Goal: Transaction & Acquisition: Obtain resource

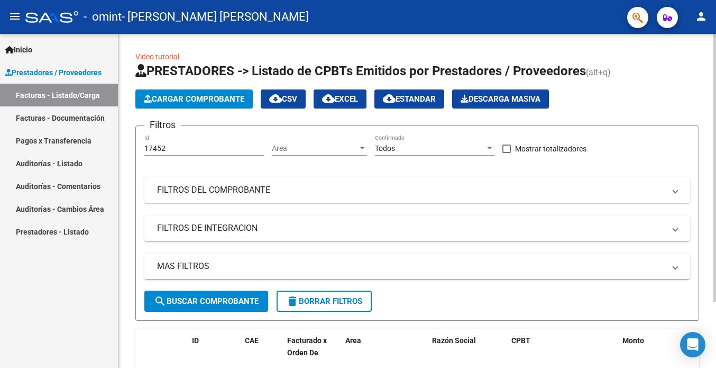
scroll to position [83, 0]
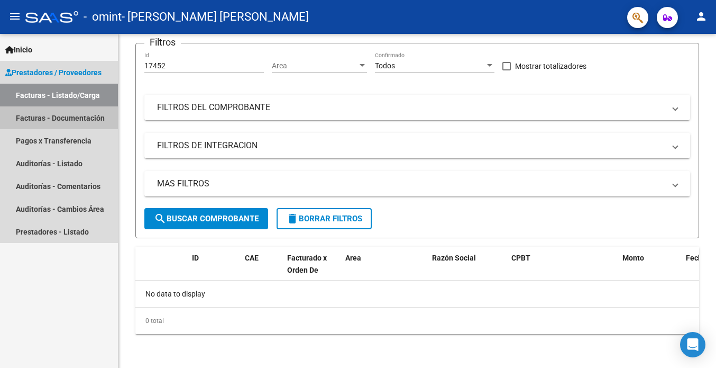
click at [43, 125] on link "Facturas - Documentación" at bounding box center [59, 117] width 118 height 23
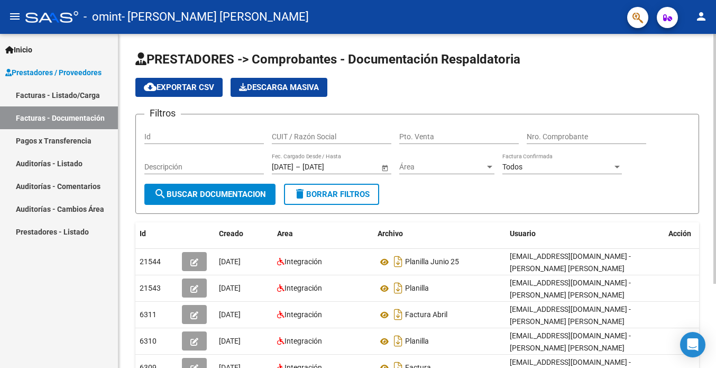
scroll to position [53, 0]
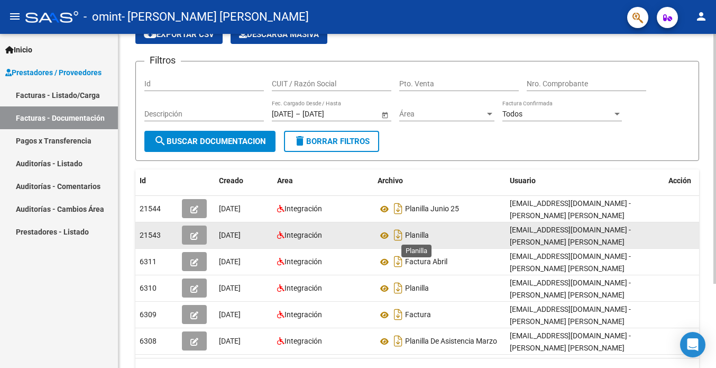
click at [423, 234] on span "Planilla" at bounding box center [417, 235] width 24 height 8
click at [382, 238] on icon at bounding box center [385, 235] width 14 height 13
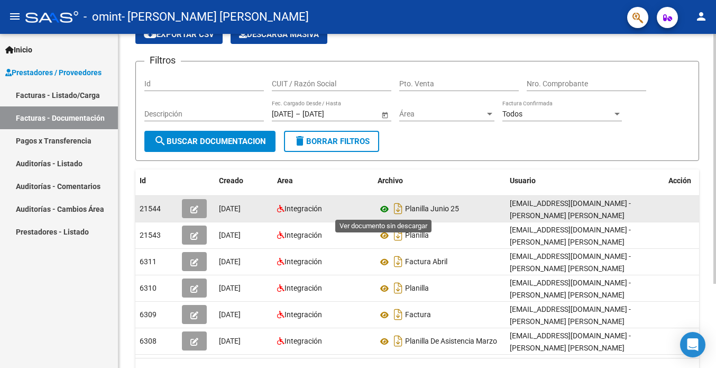
click at [384, 207] on icon at bounding box center [385, 209] width 14 height 13
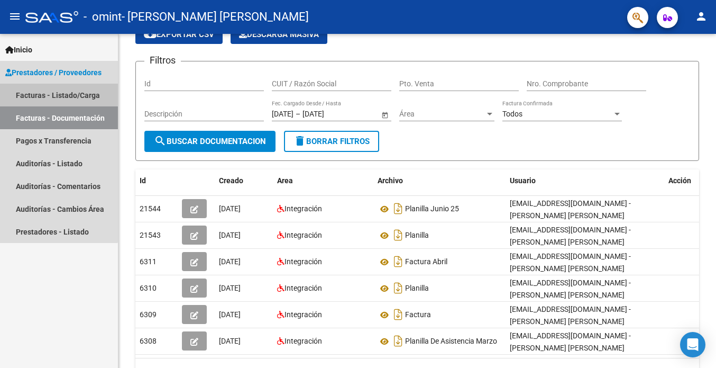
click at [40, 93] on link "Facturas - Listado/Carga" at bounding box center [59, 95] width 118 height 23
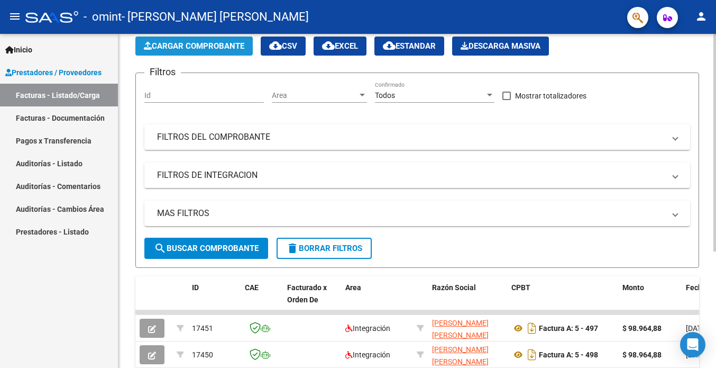
click at [181, 47] on span "Cargar Comprobante" at bounding box center [194, 46] width 100 height 10
